Goal: Information Seeking & Learning: Learn about a topic

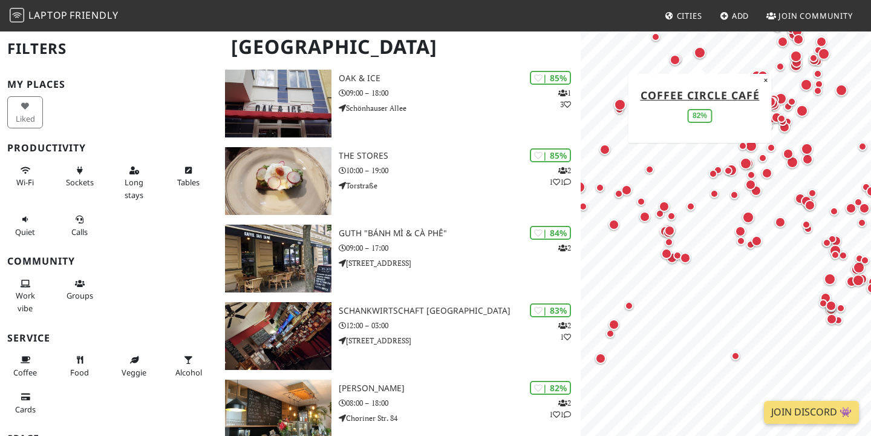
scroll to position [1444, 0]
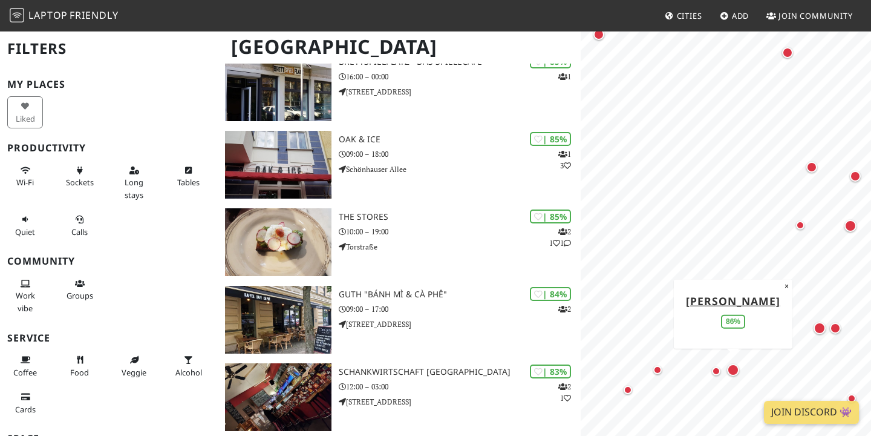
click at [736, 373] on div "Map marker" at bounding box center [733, 370] width 12 height 12
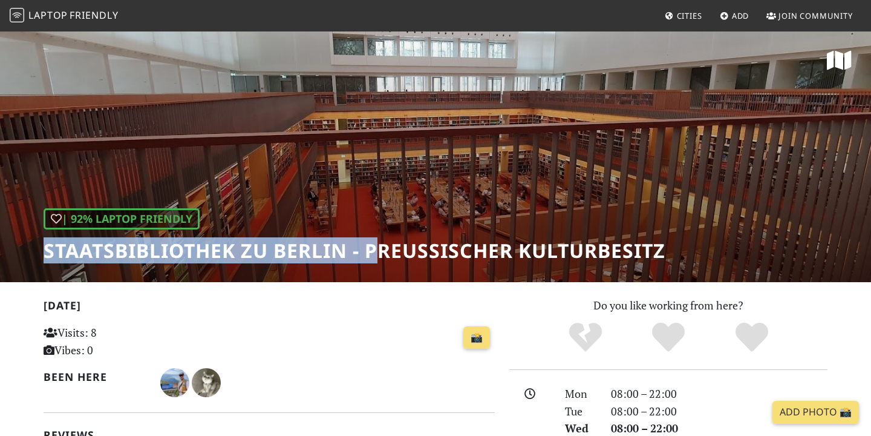
drag, startPoint x: 45, startPoint y: 252, endPoint x: 384, endPoint y: 253, distance: 338.9
click at [384, 253] on h1 "Staatsbibliothek zu Berlin - Preußischer Kulturbesitz" at bounding box center [355, 250] width 622 height 23
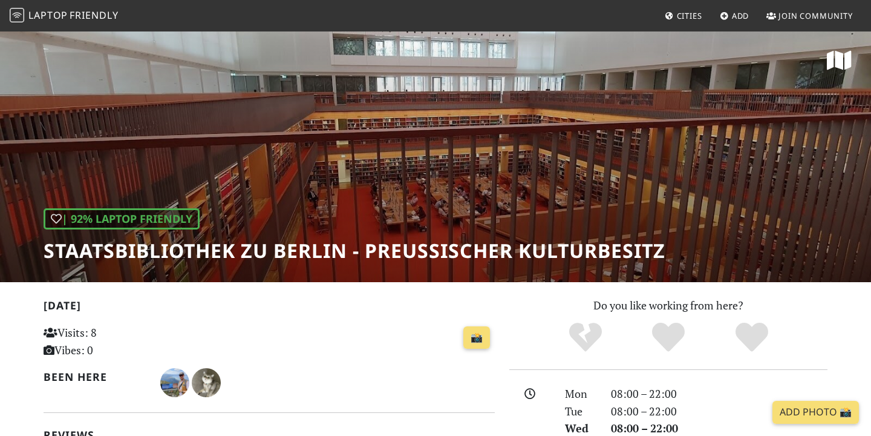
click at [465, 251] on h1 "Staatsbibliothek zu Berlin - Preußischer Kulturbesitz" at bounding box center [355, 250] width 622 height 23
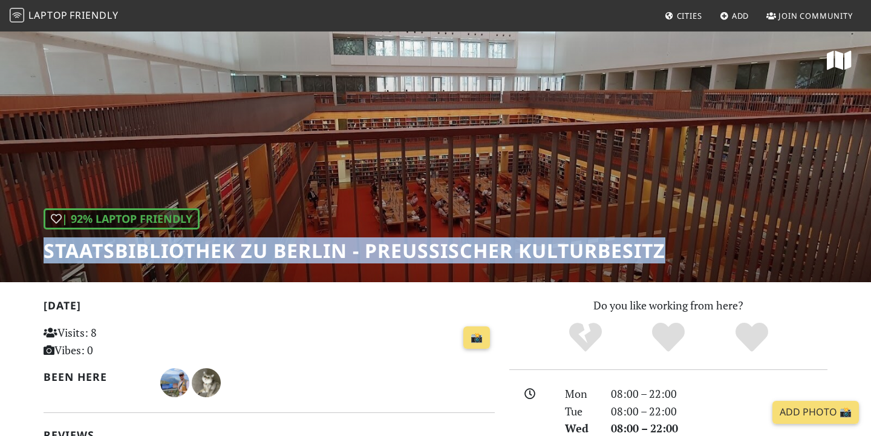
drag, startPoint x: 665, startPoint y: 248, endPoint x: 45, endPoint y: 247, distance: 620.3
click at [45, 247] on h1 "Staatsbibliothek zu Berlin - Preußischer Kulturbesitz" at bounding box center [355, 250] width 622 height 23
copy h1 "Staatsbibliothek zu Berlin - Preußischer Kulturbesitz"
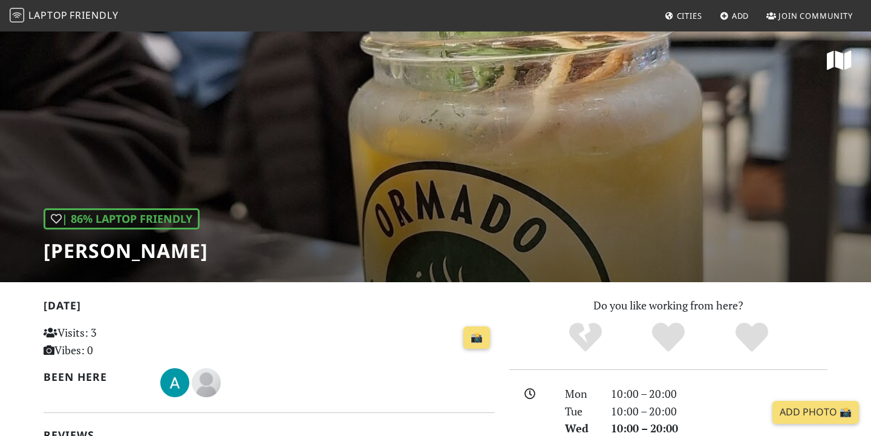
drag, startPoint x: 270, startPoint y: 248, endPoint x: 37, endPoint y: 248, distance: 233.0
click at [36, 248] on div "| 86% Laptop Friendly Ormado Kaffeehaus" at bounding box center [435, 156] width 871 height 252
copy h1 "[PERSON_NAME]"
